Goal: Task Accomplishment & Management: Manage account settings

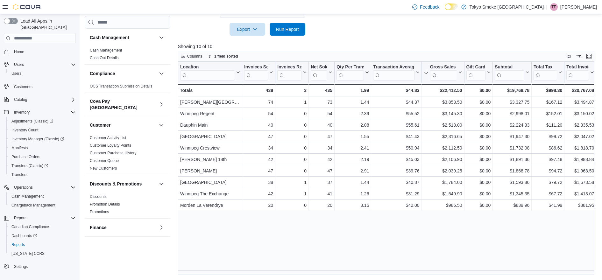
scroll to position [231, 0]
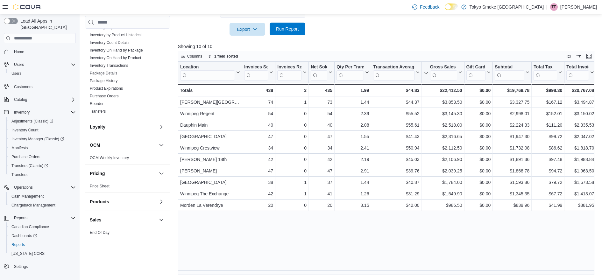
click at [295, 34] on span "Run Report" at bounding box center [287, 29] width 28 height 13
click at [292, 27] on span "Run Report" at bounding box center [287, 29] width 23 height 6
click at [290, 26] on span "Run Report" at bounding box center [287, 29] width 23 height 6
drag, startPoint x: 392, startPoint y: 26, endPoint x: 337, endPoint y: 26, distance: 55.0
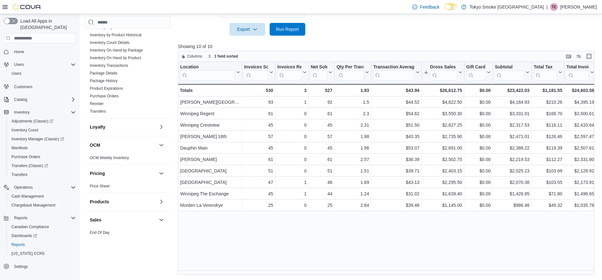
click at [293, 30] on span "Run Report" at bounding box center [287, 29] width 23 height 6
click at [384, 59] on div "Columns 1 field sorted" at bounding box center [386, 56] width 416 height 11
click at [293, 32] on span "Run Report" at bounding box center [287, 29] width 28 height 13
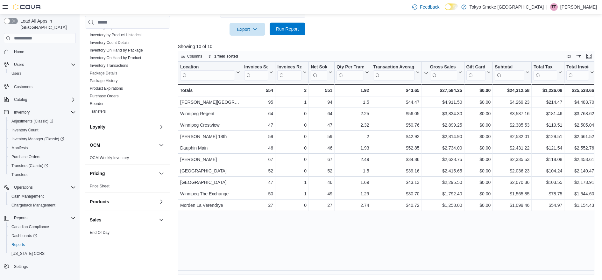
click at [305, 35] on div "Export Run Report" at bounding box center [241, 29] width 127 height 13
click at [294, 30] on span "Run Report" at bounding box center [287, 29] width 23 height 6
drag, startPoint x: 297, startPoint y: 30, endPoint x: 478, endPoint y: 33, distance: 181.4
click at [296, 29] on span "Run Report" at bounding box center [287, 29] width 23 height 6
click at [289, 26] on span "Run Report" at bounding box center [287, 29] width 23 height 6
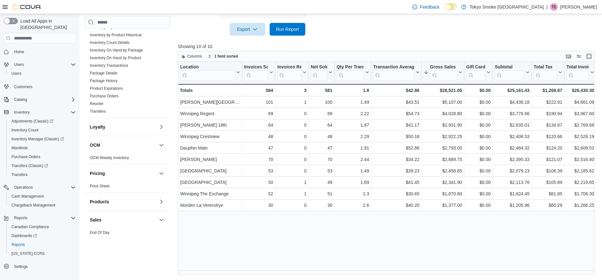
drag, startPoint x: 424, startPoint y: 2, endPoint x: 291, endPoint y: 31, distance: 136.3
click at [291, 35] on span "Run Report" at bounding box center [287, 29] width 28 height 13
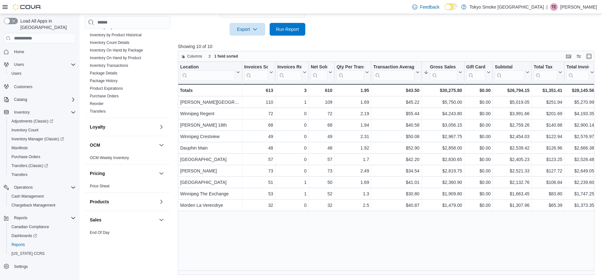
click at [374, 45] on p "Showing 10 of 10" at bounding box center [388, 46] width 421 height 6
click at [343, 40] on div at bounding box center [388, 40] width 421 height 8
click at [279, 27] on span "Run Report" at bounding box center [287, 29] width 23 height 6
drag, startPoint x: 366, startPoint y: 35, endPoint x: 340, endPoint y: 36, distance: 26.4
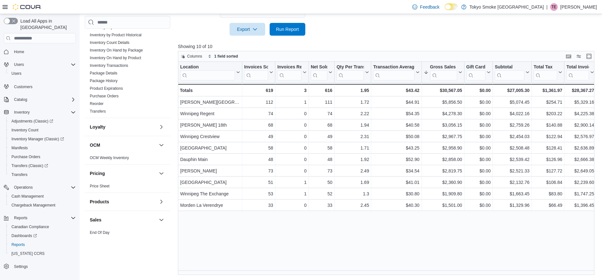
drag, startPoint x: 289, startPoint y: 31, endPoint x: 359, endPoint y: 31, distance: 69.7
click at [289, 31] on span "Run Report" at bounding box center [287, 29] width 23 height 6
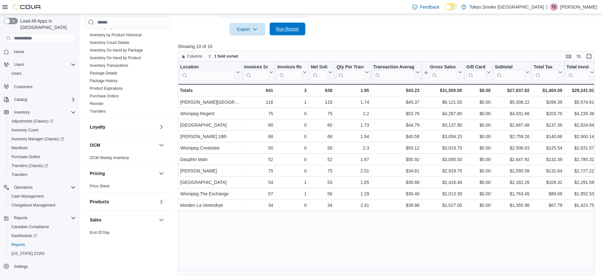
click at [281, 33] on span "Run Report" at bounding box center [287, 29] width 28 height 13
click at [282, 28] on span "Run Report" at bounding box center [287, 29] width 23 height 6
click at [376, 18] on div at bounding box center [388, 20] width 421 height 5
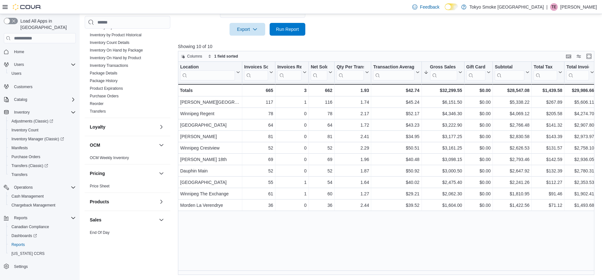
drag, startPoint x: 283, startPoint y: 31, endPoint x: 309, endPoint y: 29, distance: 25.6
click at [283, 31] on span "Run Report" at bounding box center [287, 29] width 23 height 6
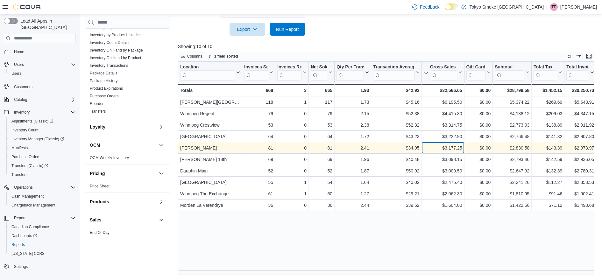
click at [440, 150] on div "$3,177.25" at bounding box center [442, 148] width 38 height 8
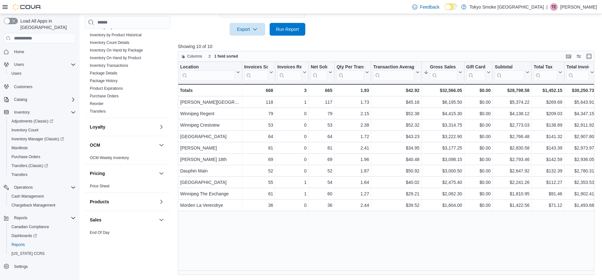
click at [289, 36] on div at bounding box center [388, 40] width 421 height 8
click at [286, 26] on span "Run Report" at bounding box center [287, 29] width 28 height 13
click at [298, 30] on span "Run Report" at bounding box center [287, 29] width 23 height 6
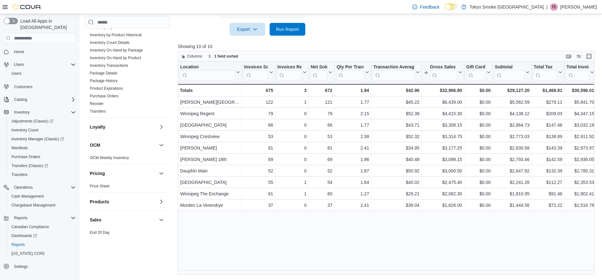
click at [580, 7] on p "Taylor Erskine" at bounding box center [578, 7] width 37 height 8
click at [555, 60] on span "Sign Out" at bounding box center [555, 62] width 17 height 6
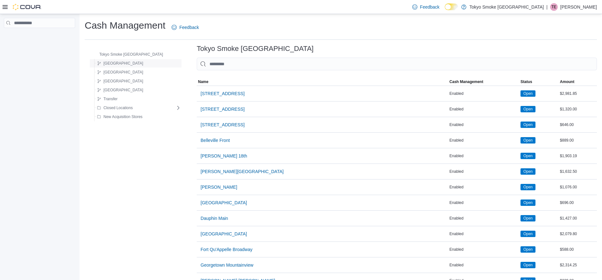
click at [109, 64] on span "Manitoba" at bounding box center [123, 63] width 40 height 5
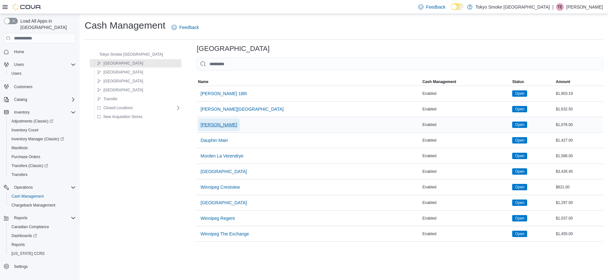
click at [203, 124] on span "Brandon Victoria" at bounding box center [218, 125] width 37 height 6
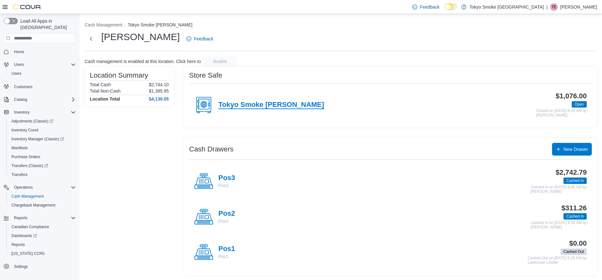
click at [253, 103] on h4 "Tokyo Smoke Brandon" at bounding box center [271, 105] width 106 height 8
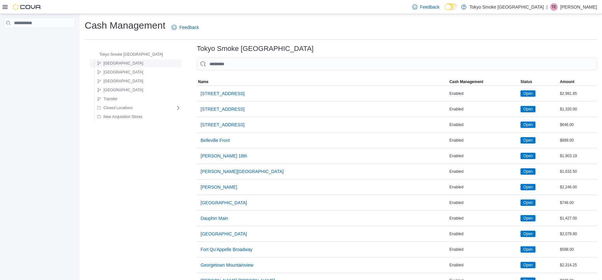
click at [114, 62] on span "Manitoba" at bounding box center [123, 63] width 40 height 5
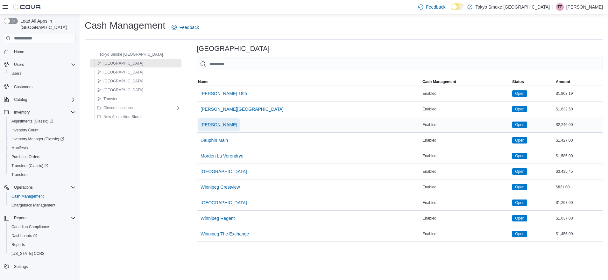
click at [203, 126] on span "Brandon Victoria" at bounding box center [218, 125] width 37 height 6
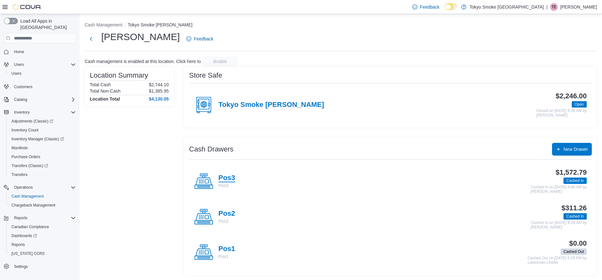
click at [219, 177] on h4 "Pos3" at bounding box center [226, 178] width 17 height 8
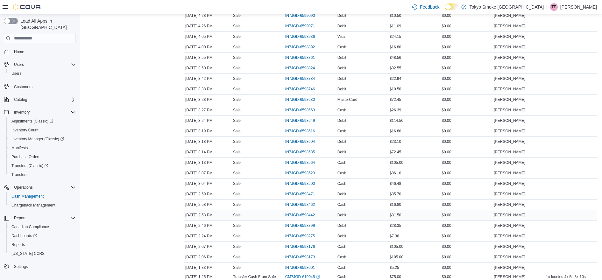
scroll to position [398, 0]
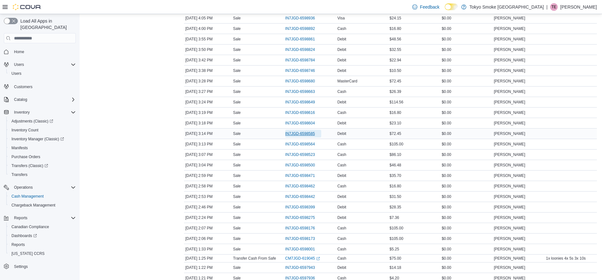
click at [295, 134] on span "IN7JGD-6598585" at bounding box center [300, 133] width 30 height 5
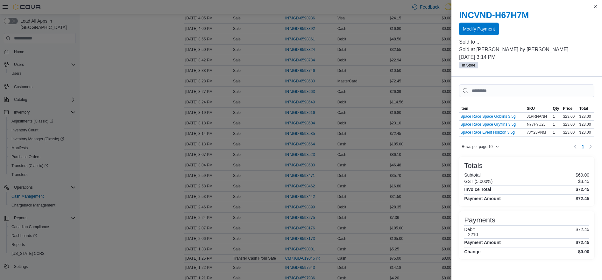
click at [477, 29] on span "Modify Payment" at bounding box center [479, 29] width 32 height 6
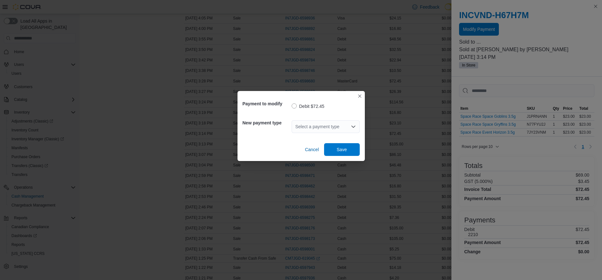
click at [316, 123] on div "Select a payment type" at bounding box center [325, 126] width 68 height 13
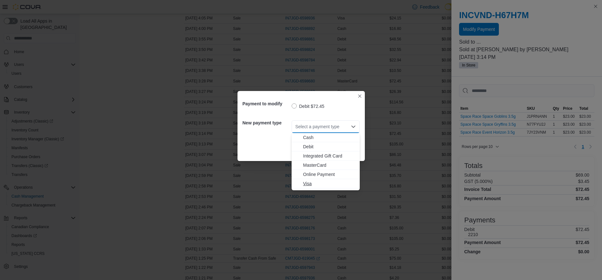
click at [308, 185] on span "Visa" at bounding box center [329, 183] width 53 height 6
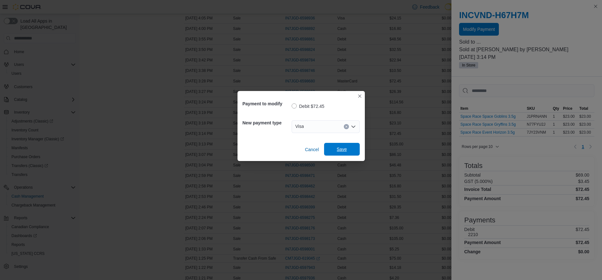
click at [353, 148] on span "Save" at bounding box center [342, 149] width 28 height 13
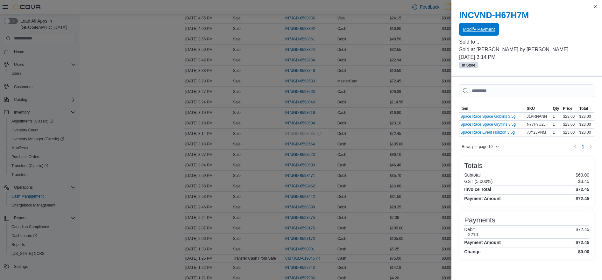
scroll to position [0, 0]
